Goal: Transaction & Acquisition: Purchase product/service

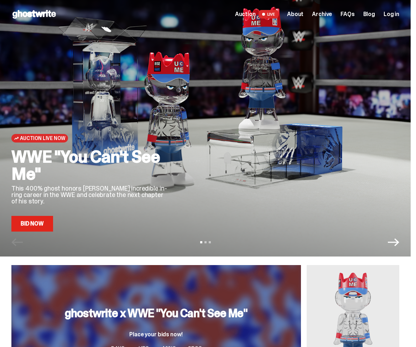
click at [117, 137] on div "Auction Live Now" at bounding box center [89, 138] width 157 height 9
click at [33, 229] on link "Bid Now" at bounding box center [32, 224] width 42 height 16
click at [241, 95] on div at bounding box center [290, 149] width 220 height 165
click at [51, 207] on div "WWE "You Can't See Me" This 400% ghost honors John Cena's incredible in-ring ca…" at bounding box center [89, 189] width 157 height 83
click at [34, 221] on link "Bid Now" at bounding box center [32, 224] width 42 height 16
